Goal: Share content

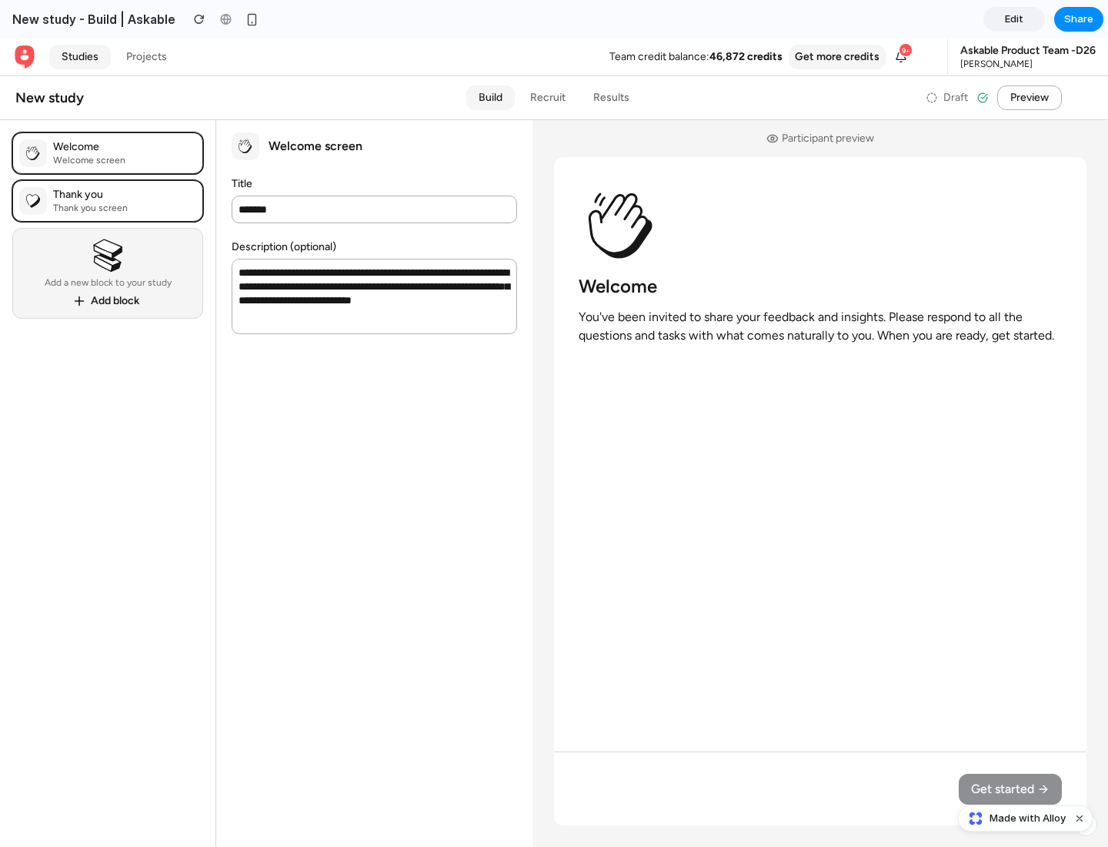
click at [1079, 19] on span "Share" at bounding box center [1078, 19] width 29 height 15
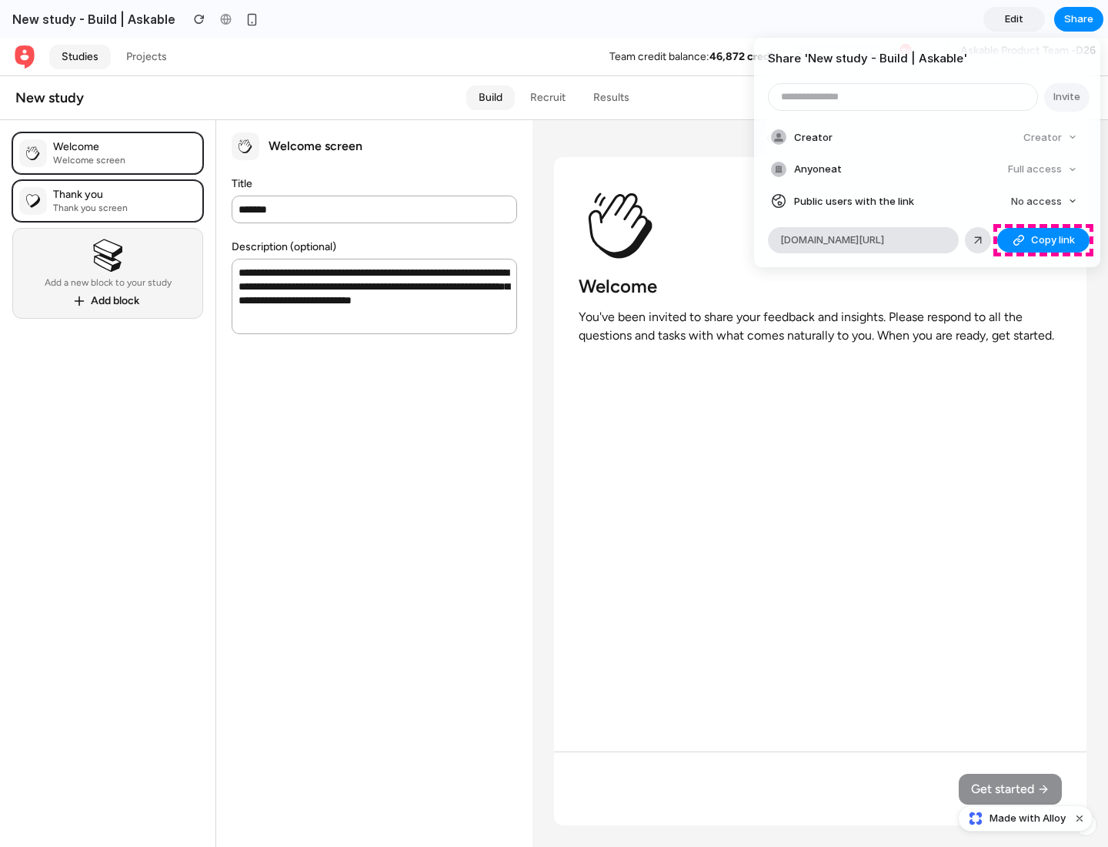
click at [1044, 240] on span "Copy link" at bounding box center [1053, 239] width 44 height 15
click at [1027, 818] on div "Share ' New study - Build | Askable ' Invite Creator Creator Anyone at Full acc…" at bounding box center [554, 423] width 1108 height 847
